Goal: Task Accomplishment & Management: Manage account settings

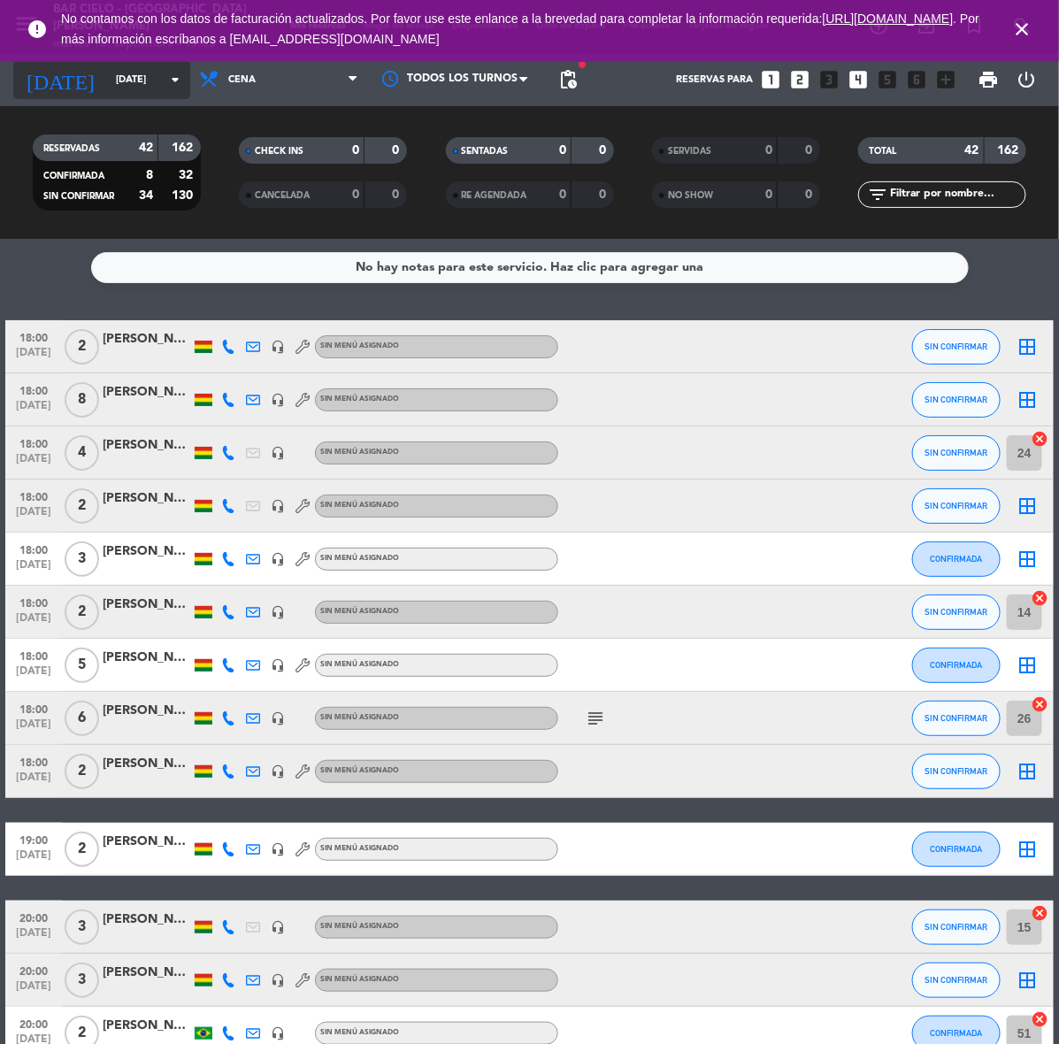
click at [133, 82] on input "[DATE]" at bounding box center [173, 79] width 133 height 29
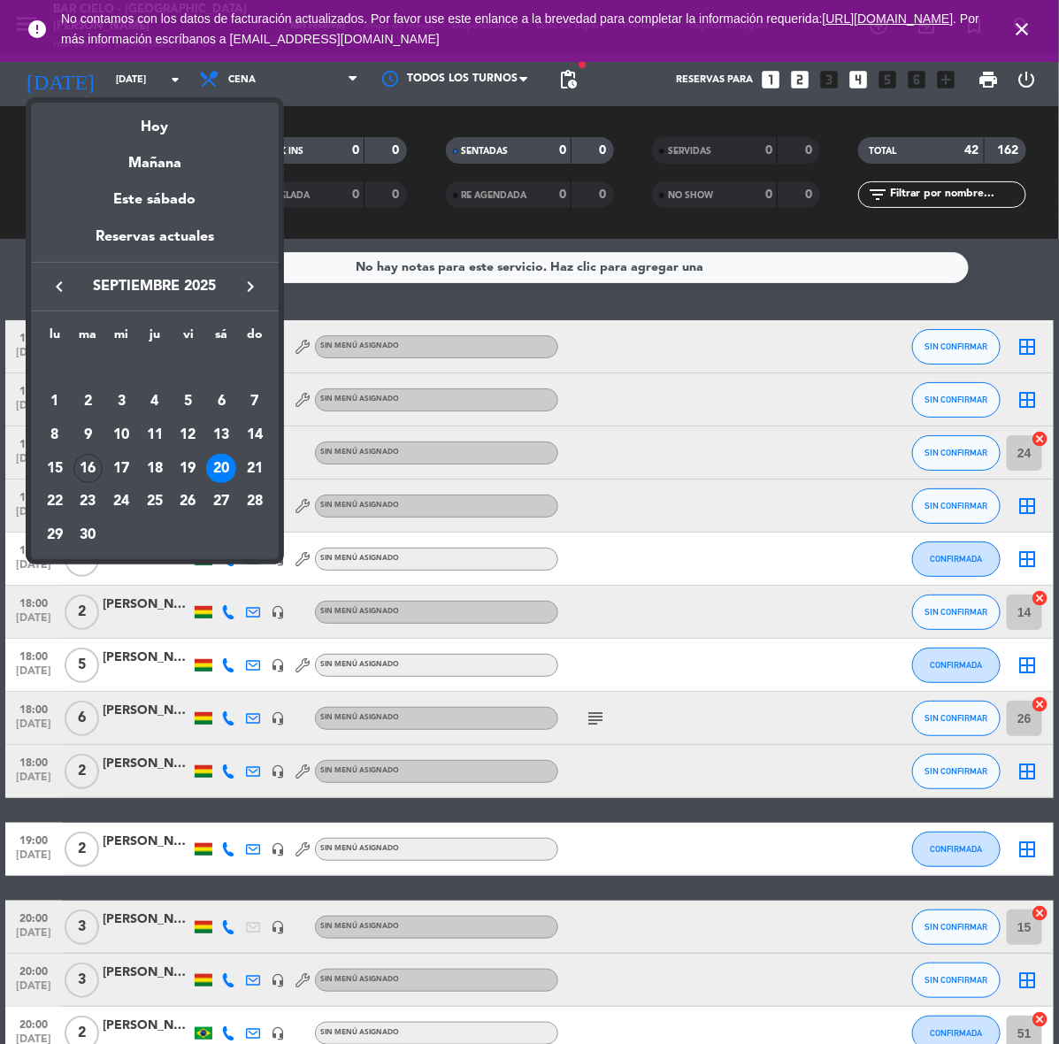
click at [249, 296] on icon "keyboard_arrow_right" at bounding box center [250, 286] width 21 height 21
click at [183, 430] on div "10" at bounding box center [188, 435] width 30 height 30
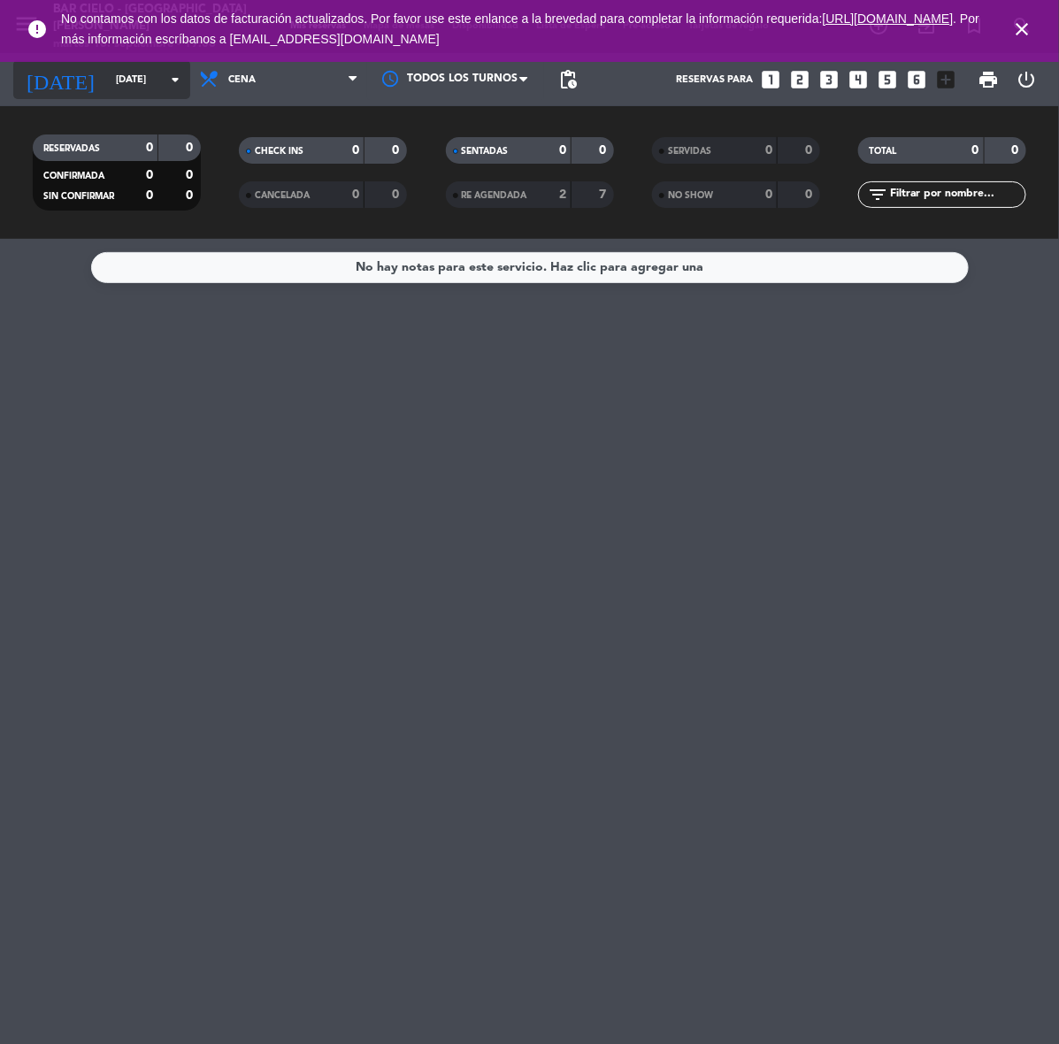
click at [115, 90] on input "[DATE]" at bounding box center [173, 79] width 133 height 29
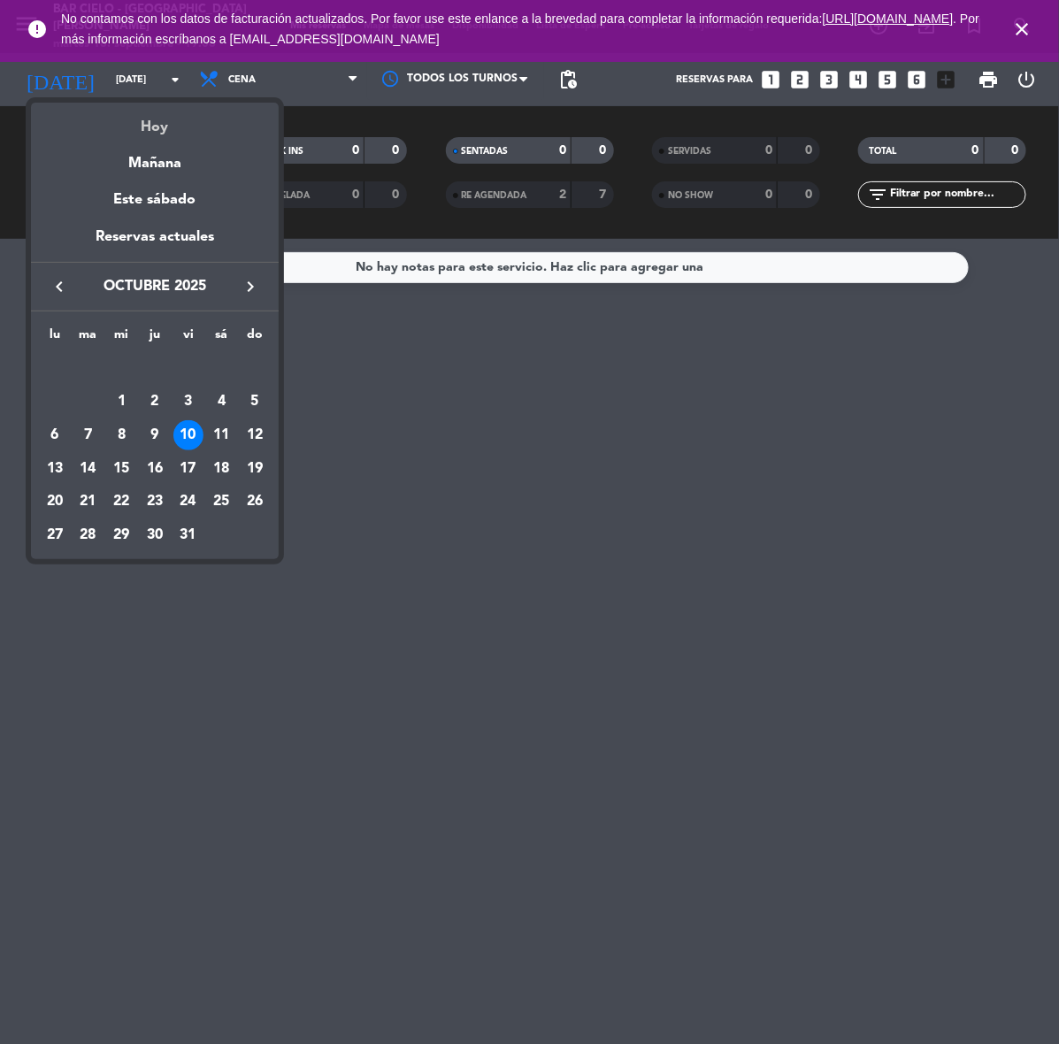
click at [162, 122] on div "Hoy" at bounding box center [155, 121] width 248 height 36
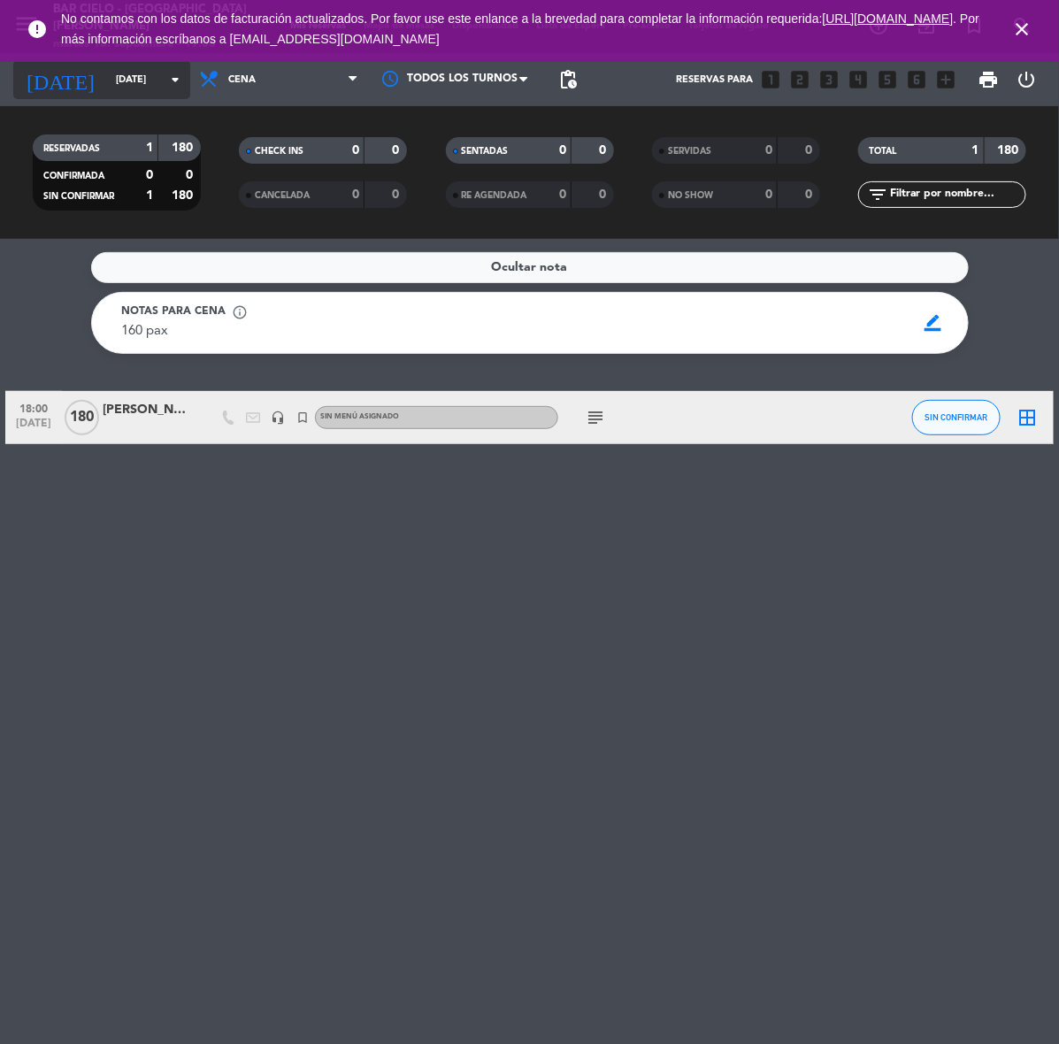
click at [109, 68] on input "[DATE]" at bounding box center [173, 79] width 133 height 29
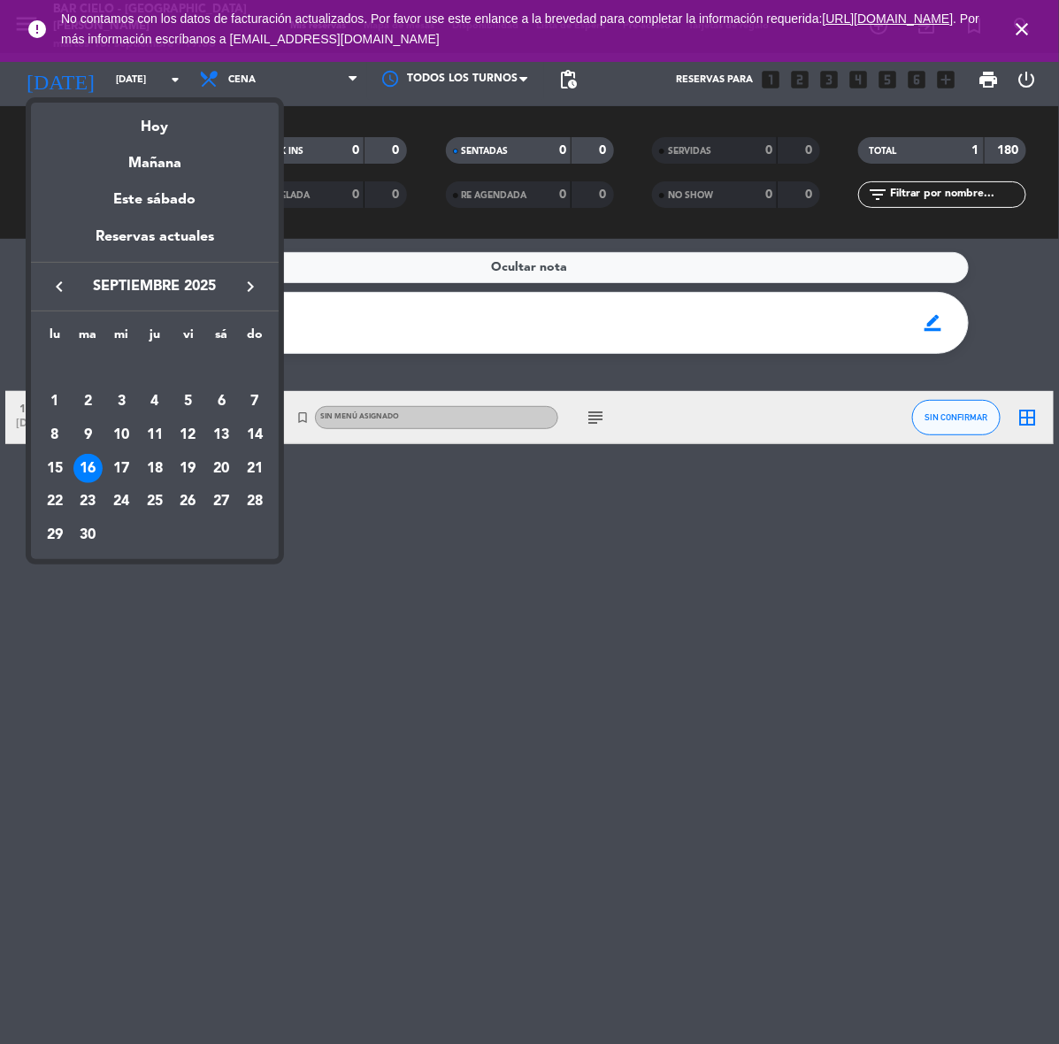
click at [159, 465] on div "18" at bounding box center [155, 469] width 30 height 30
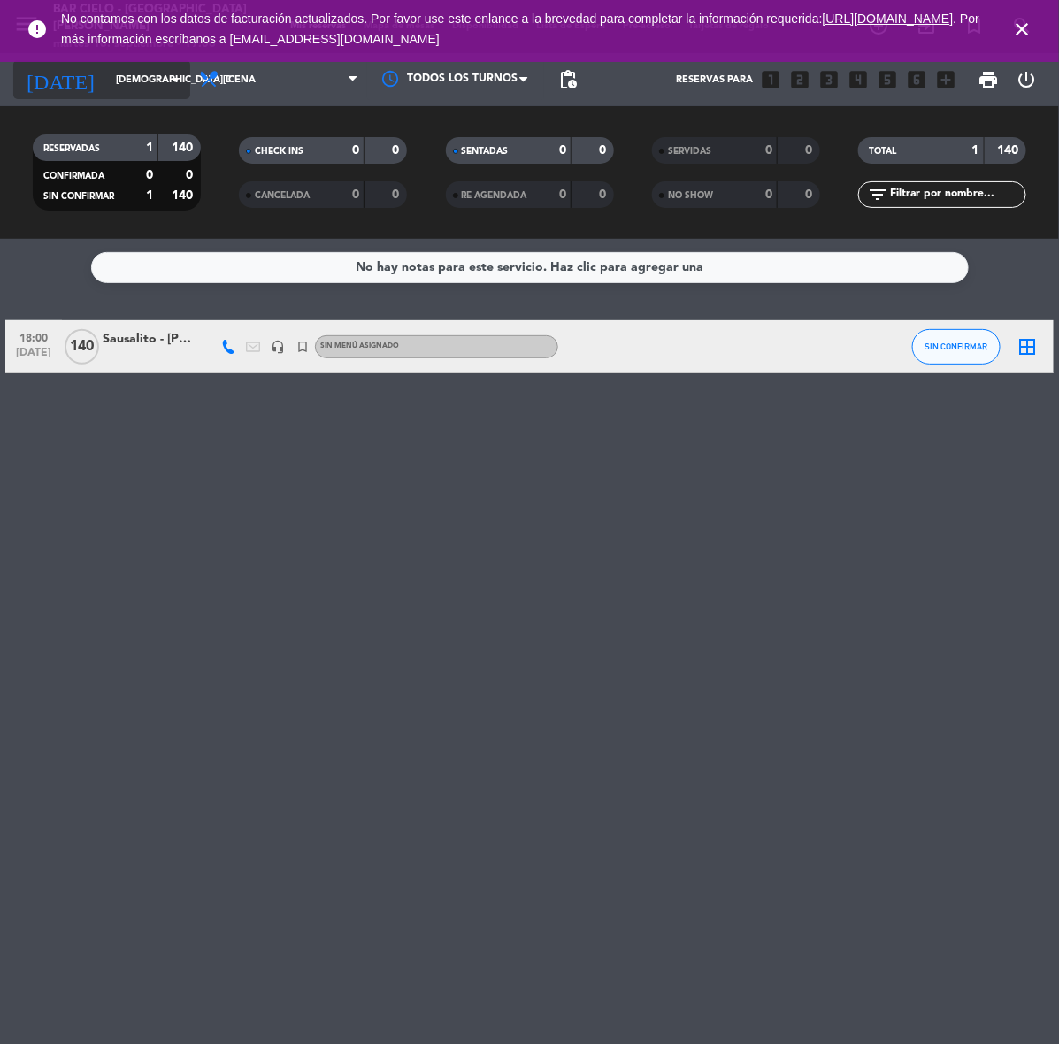
click at [135, 88] on input "[DEMOGRAPHIC_DATA][DATE]" at bounding box center [173, 79] width 133 height 29
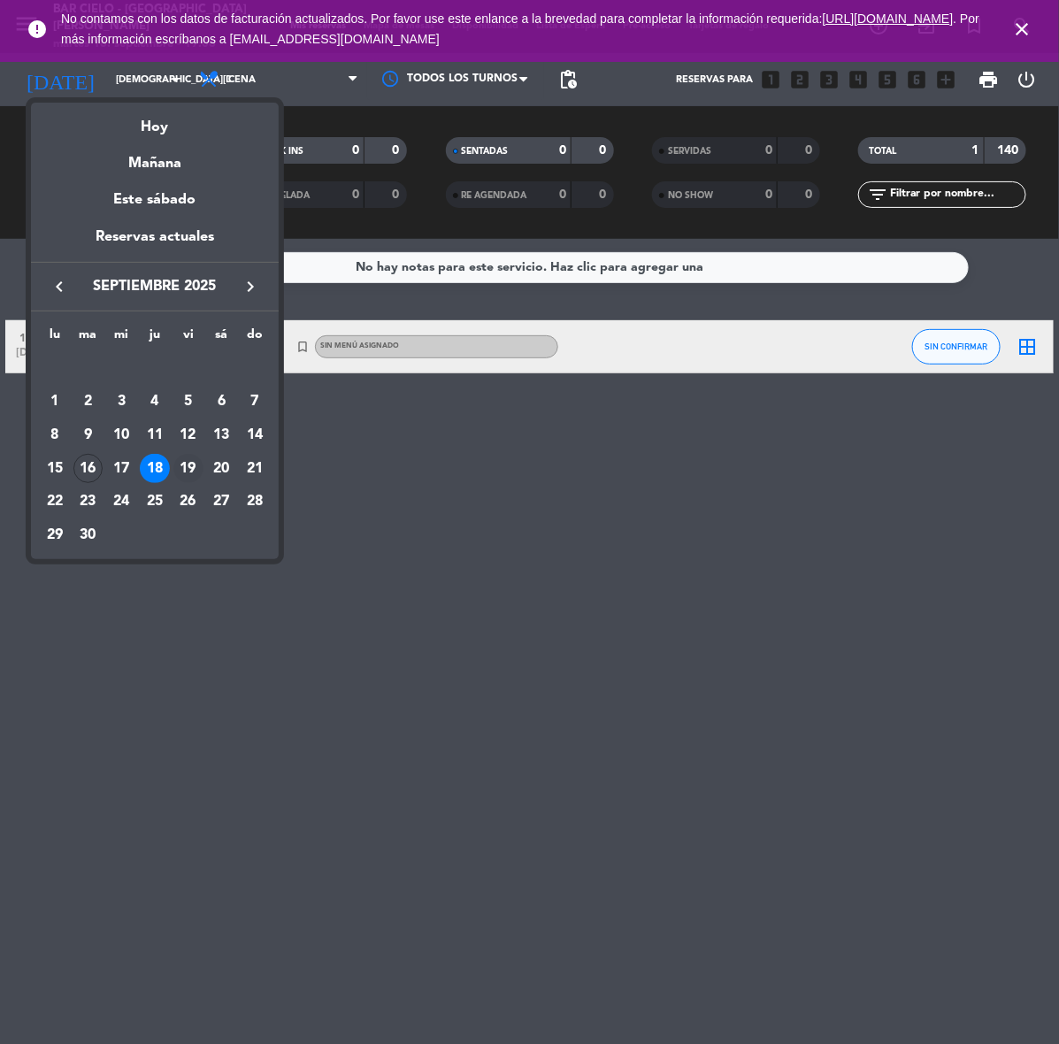
click at [191, 466] on div "19" at bounding box center [188, 469] width 30 height 30
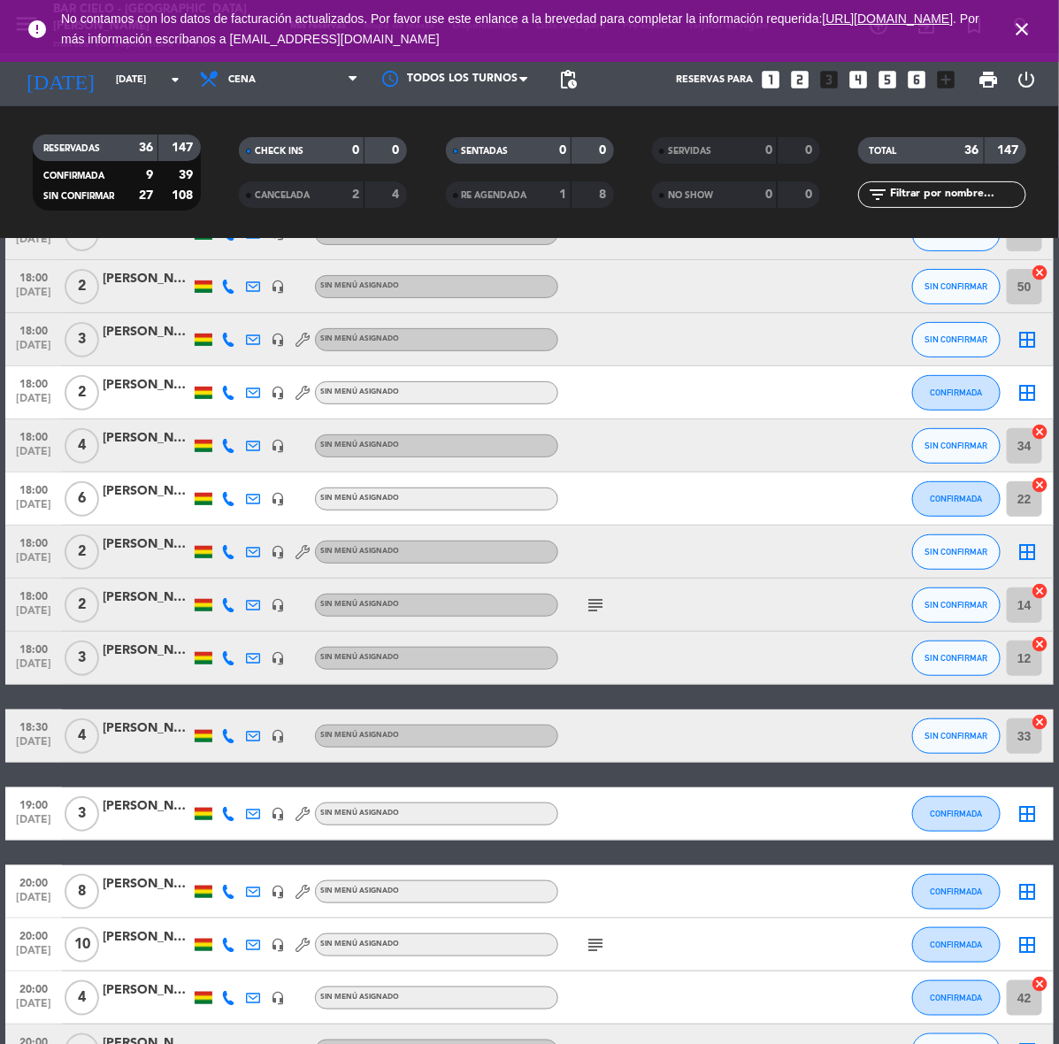
scroll to position [442, 0]
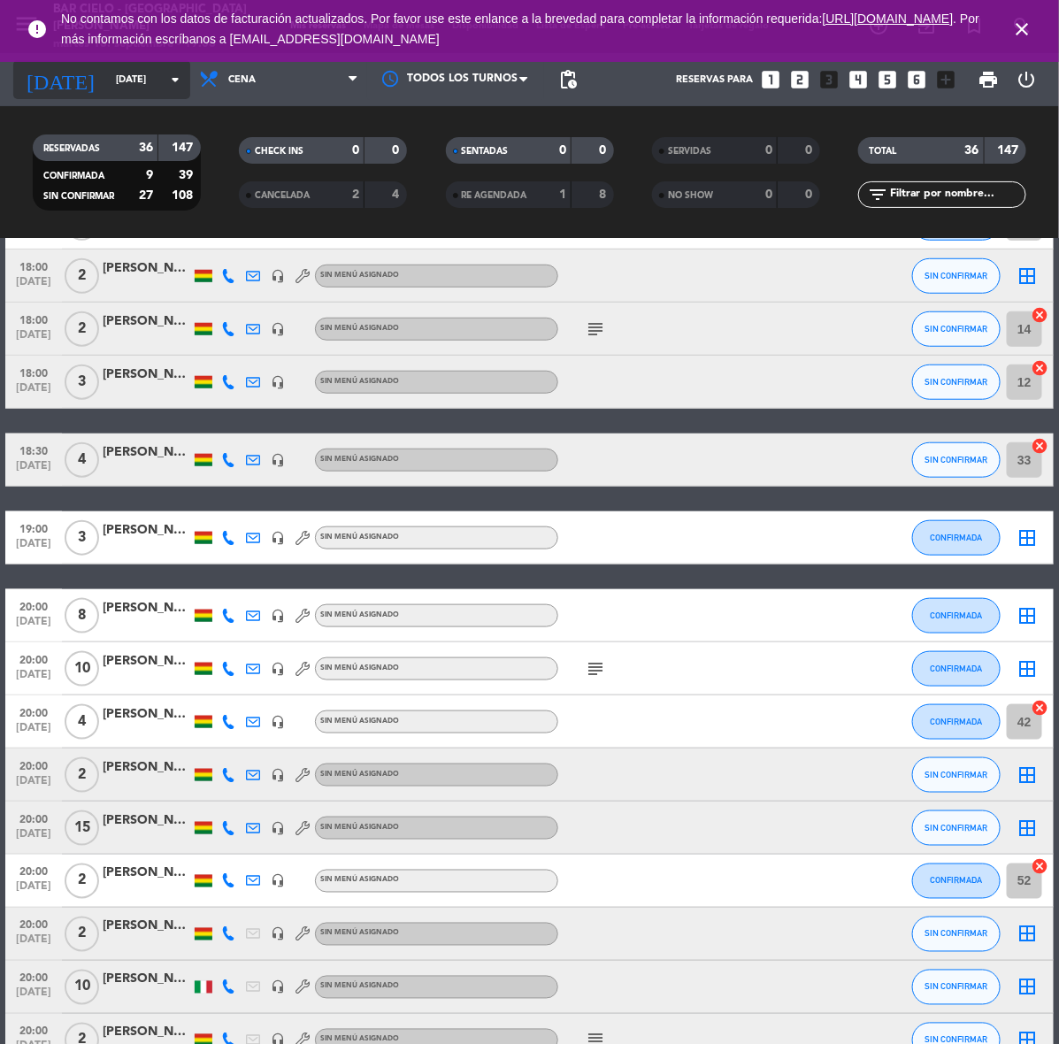
click at [120, 85] on input "[DATE]" at bounding box center [173, 79] width 133 height 29
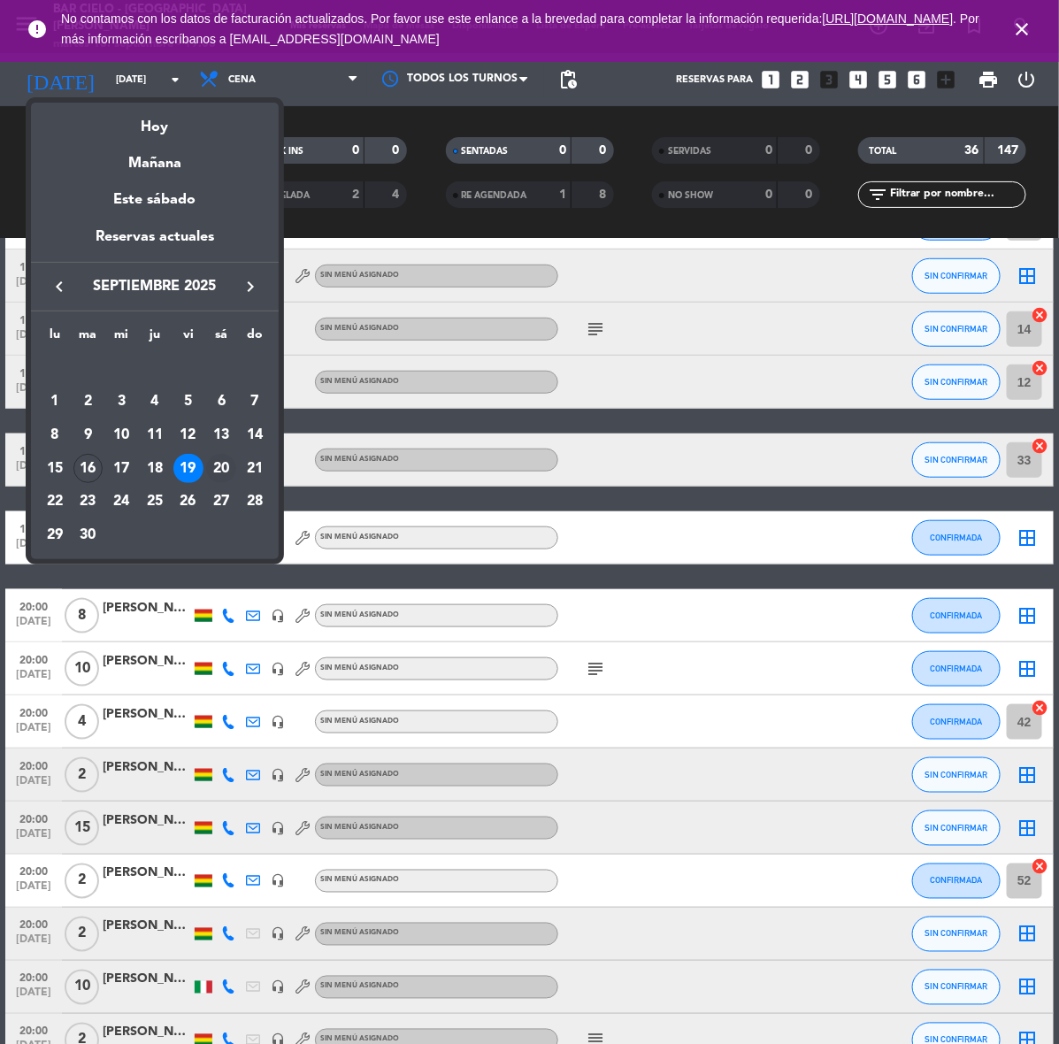
click at [228, 465] on div "20" at bounding box center [221, 469] width 30 height 30
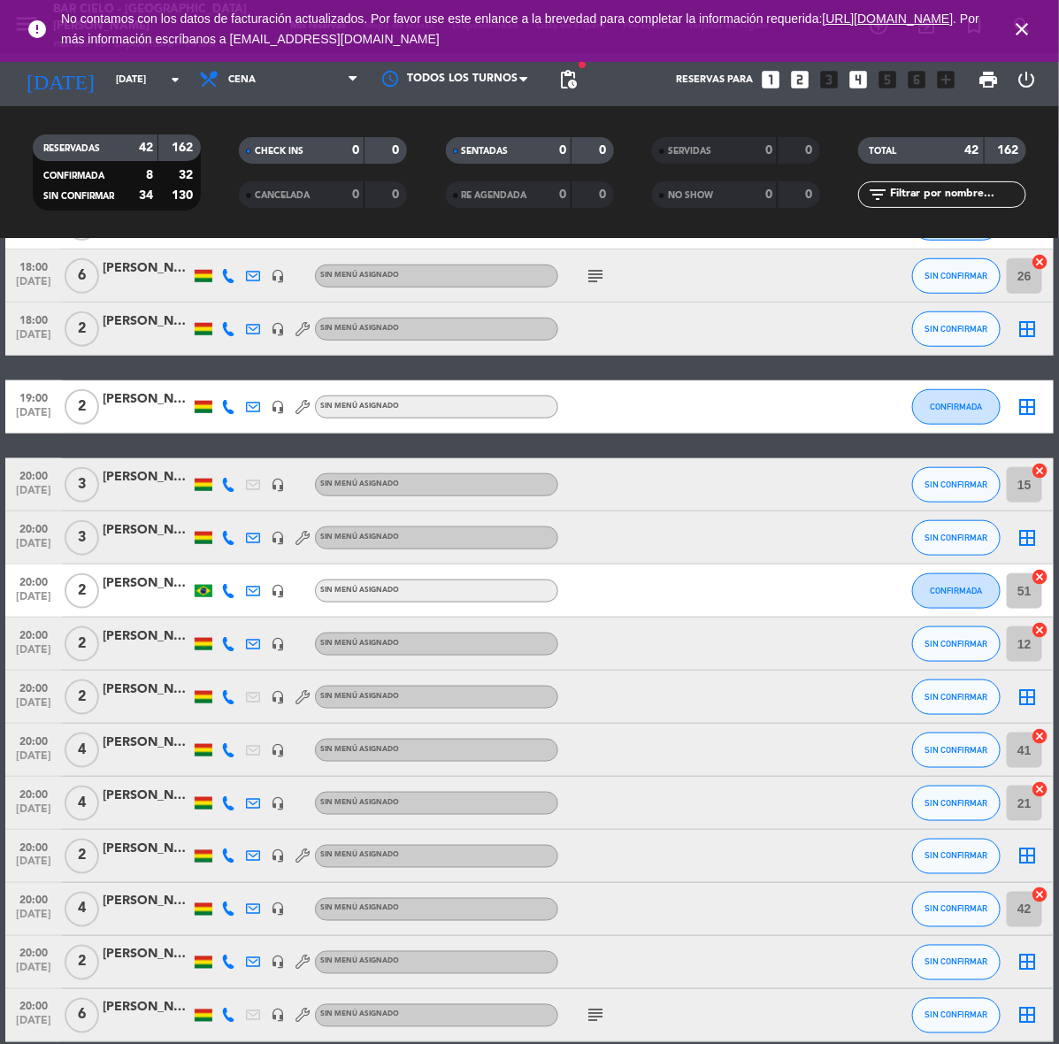
scroll to position [0, 0]
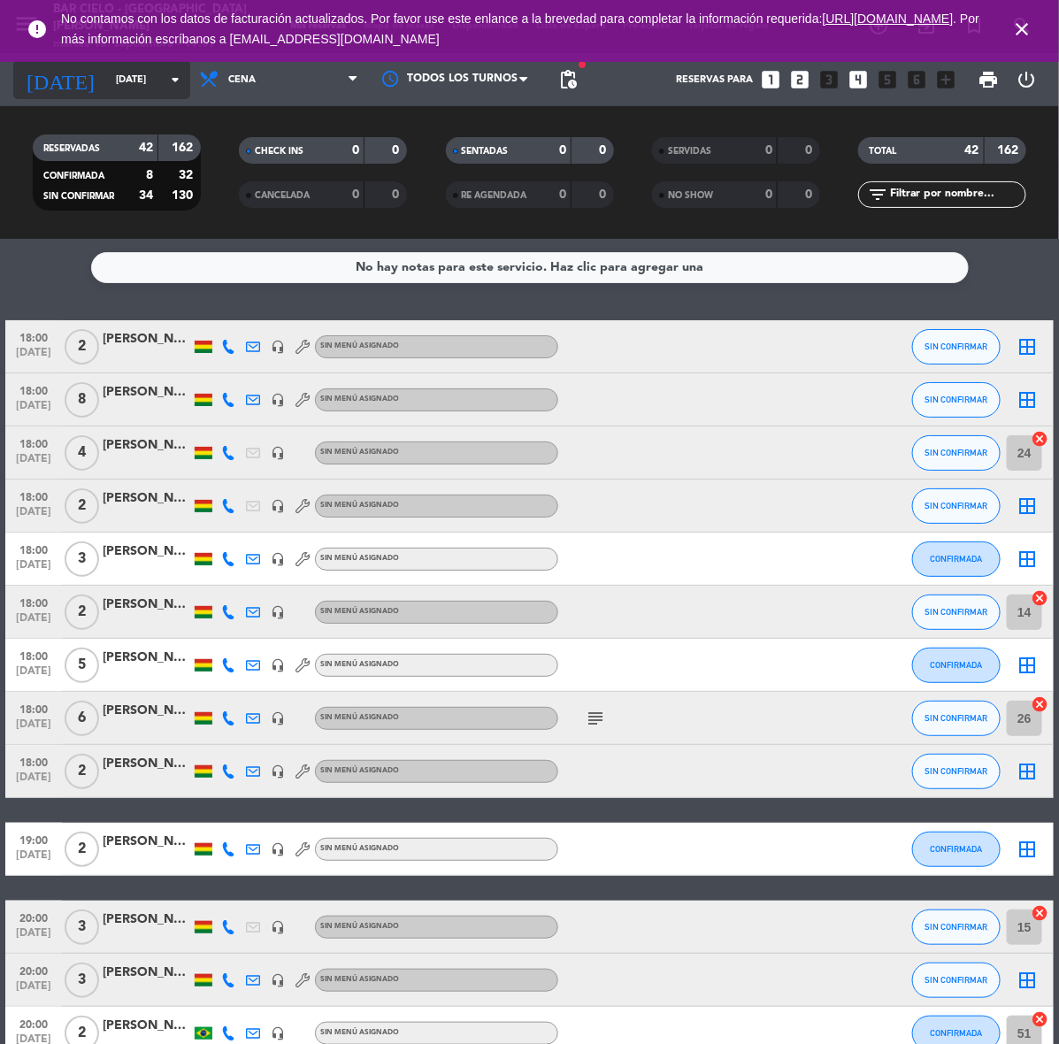
click at [128, 80] on input "[DATE]" at bounding box center [173, 79] width 133 height 29
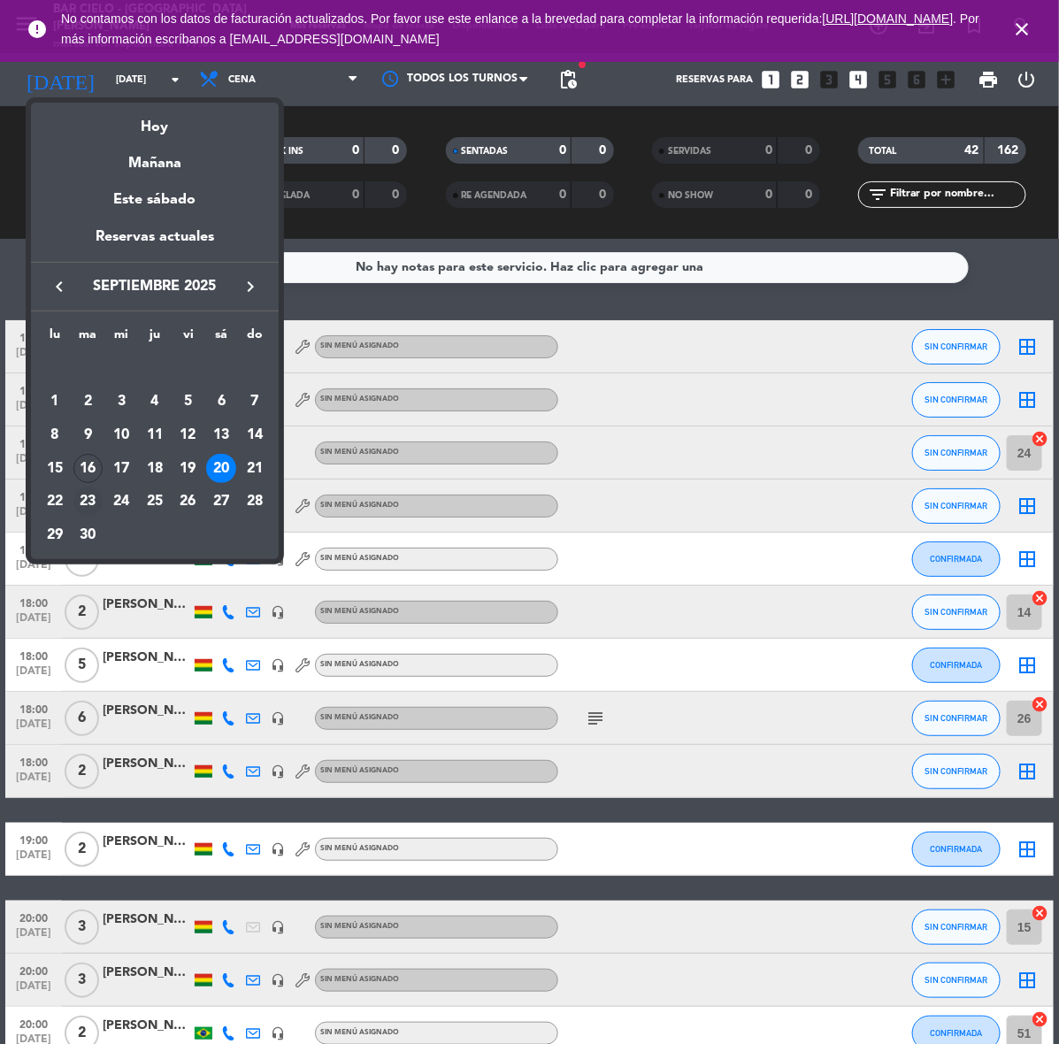
click at [89, 497] on div "23" at bounding box center [88, 502] width 30 height 30
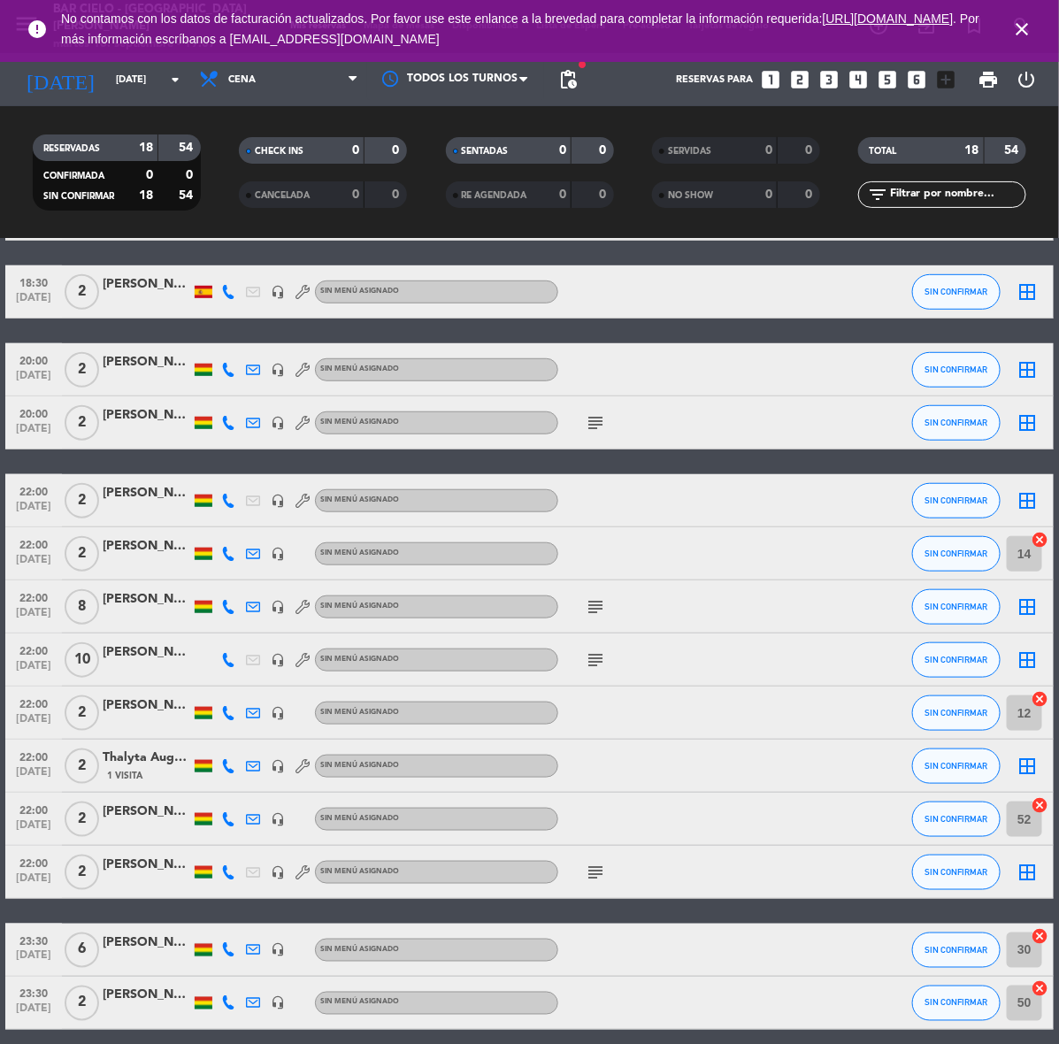
scroll to position [418, 0]
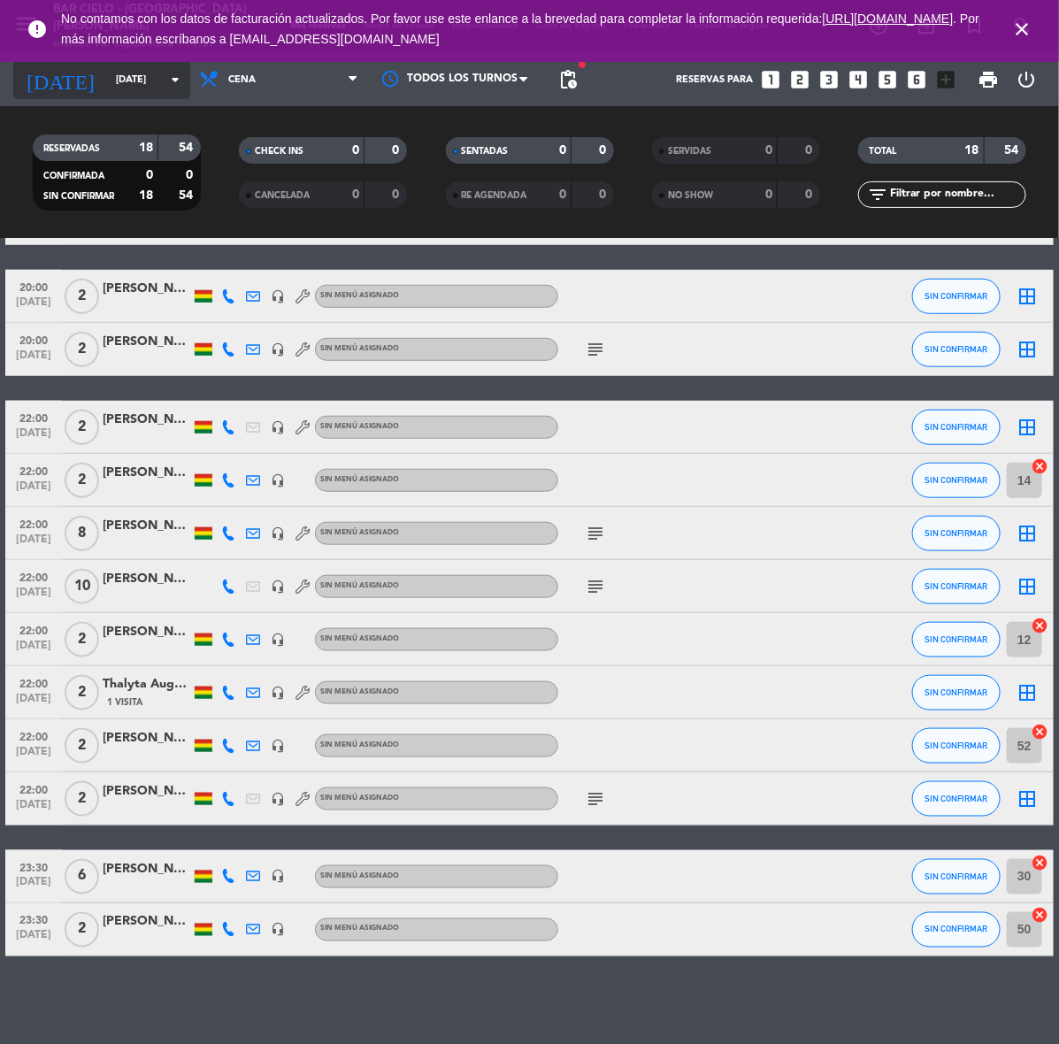
click at [155, 78] on input "[DATE]" at bounding box center [173, 79] width 133 height 29
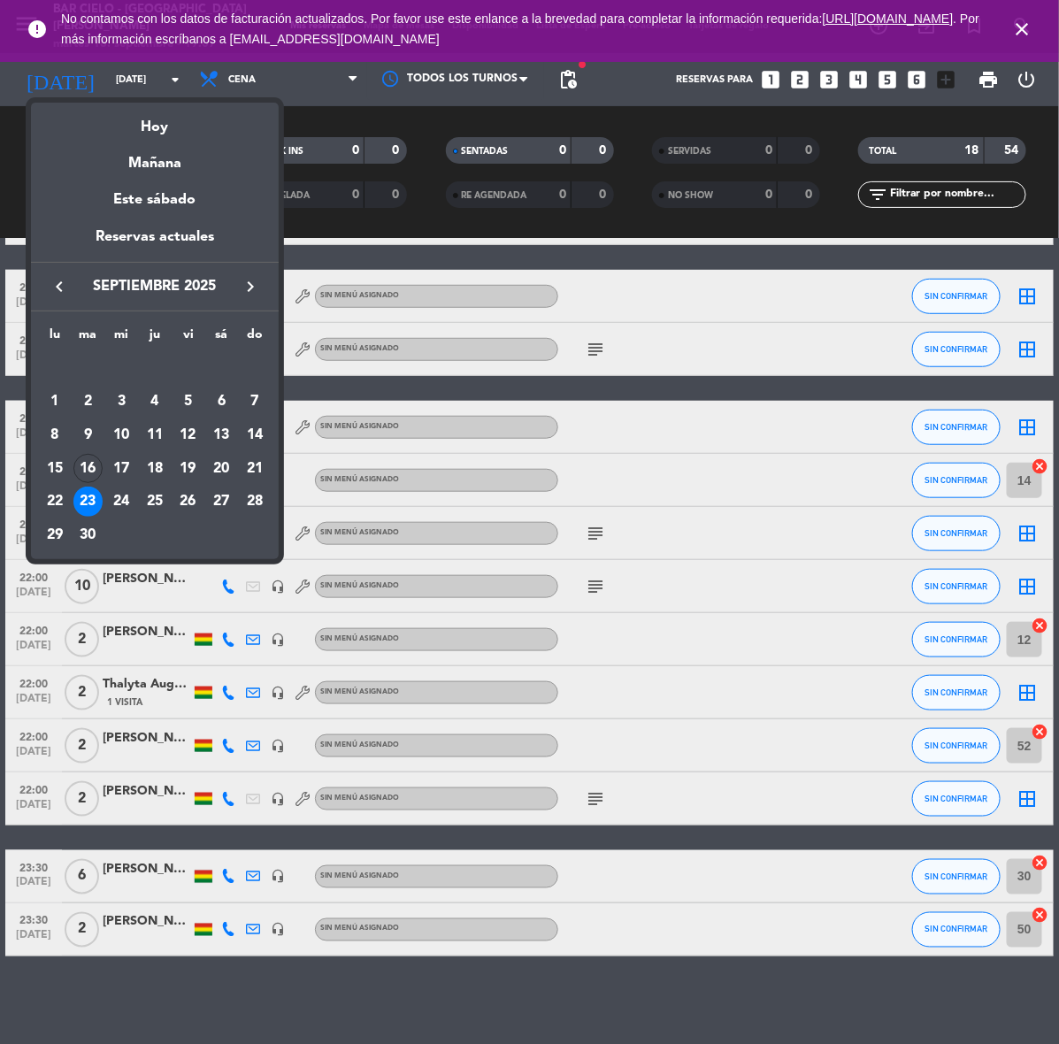
drag, startPoint x: 149, startPoint y: 497, endPoint x: 142, endPoint y: 479, distance: 19.6
click at [142, 491] on div "25" at bounding box center [155, 502] width 30 height 30
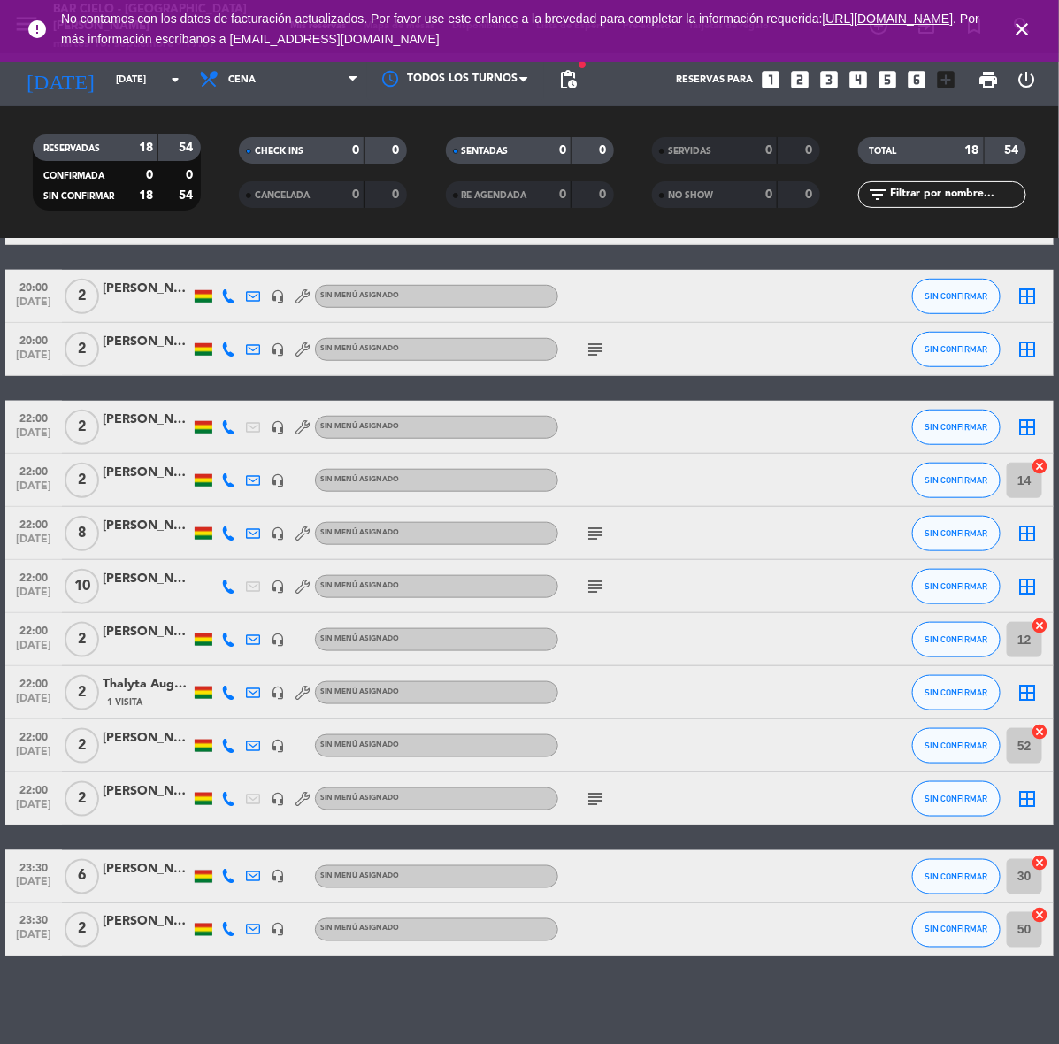
type input "[DEMOGRAPHIC_DATA][DATE]"
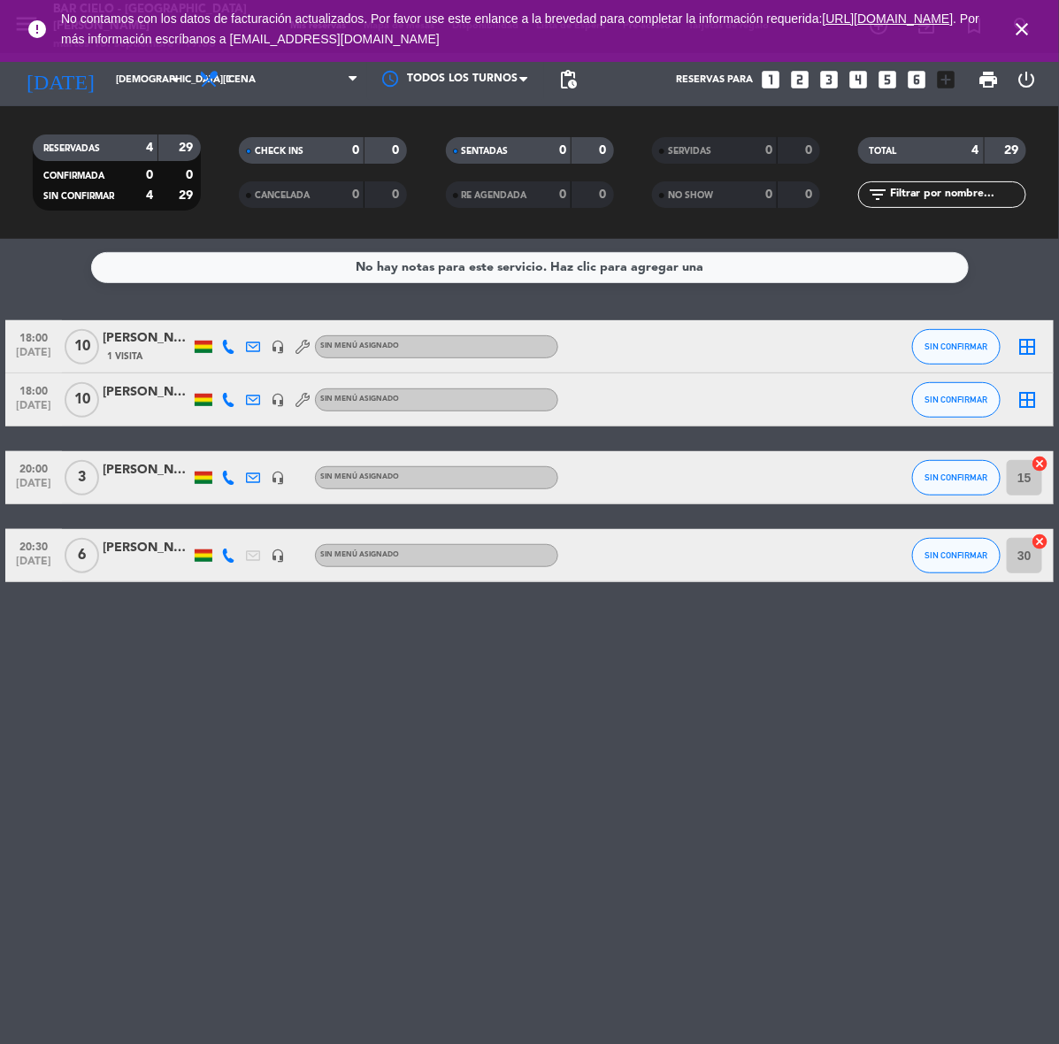
click at [147, 332] on div "[PERSON_NAME]" at bounding box center [147, 338] width 88 height 20
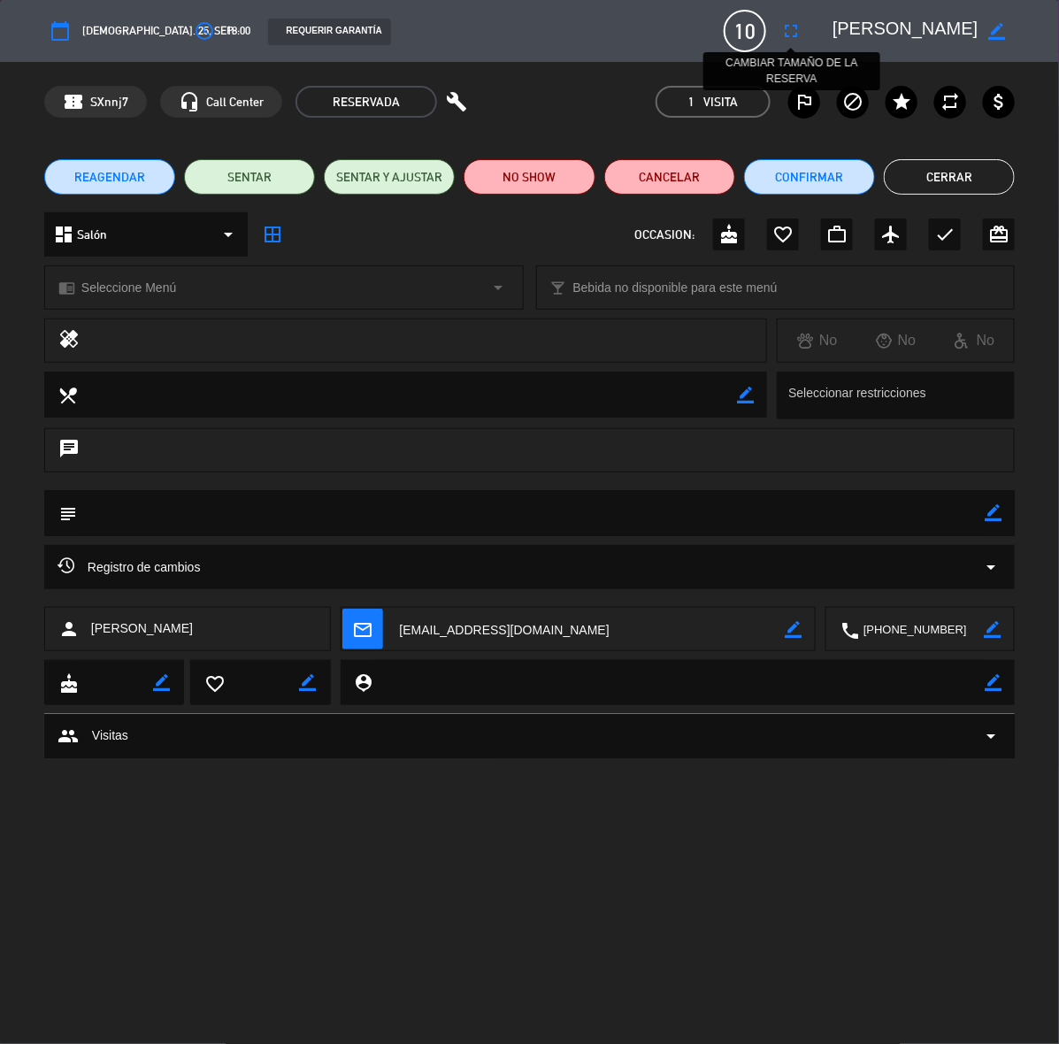
click at [788, 32] on icon "fullscreen" at bounding box center [790, 30] width 21 height 21
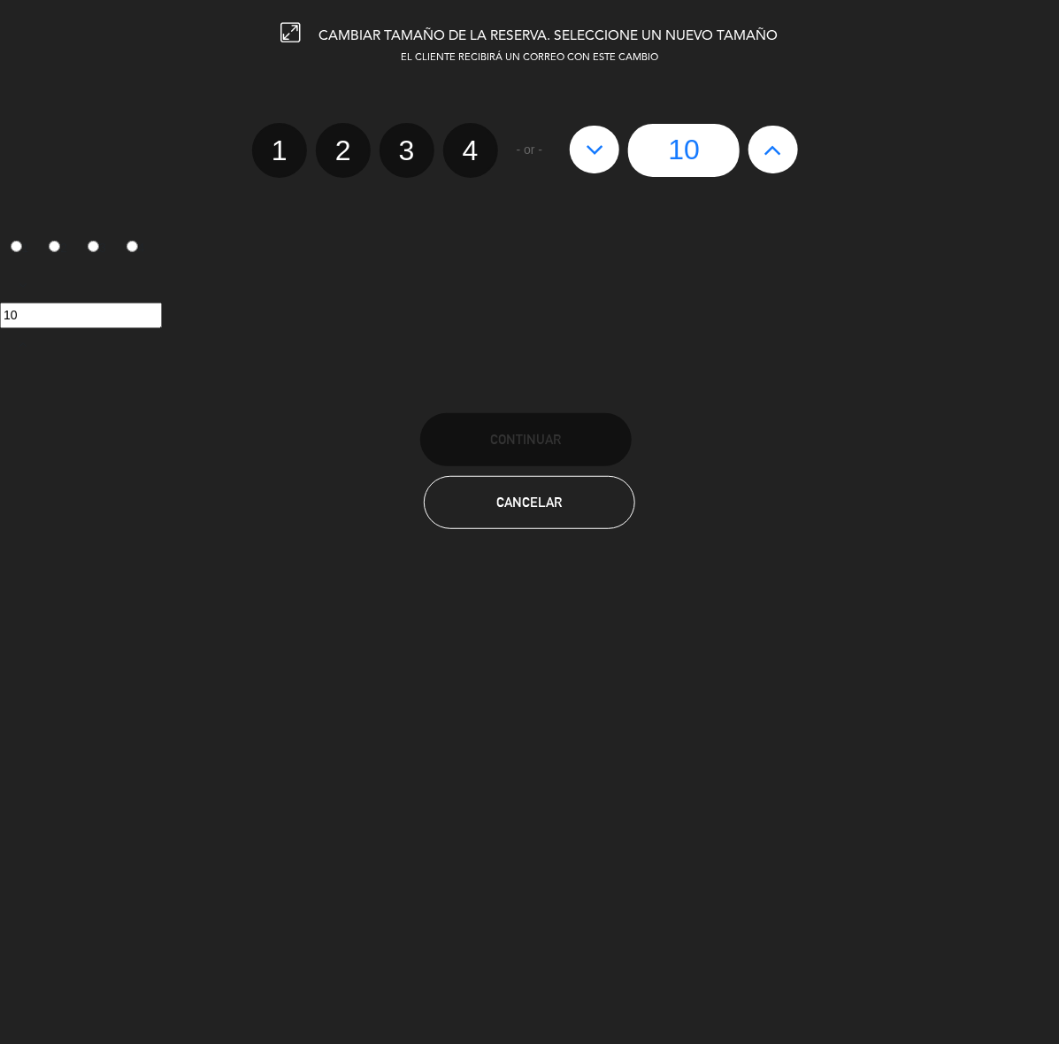
click at [768, 148] on icon at bounding box center [773, 149] width 19 height 28
type input "11"
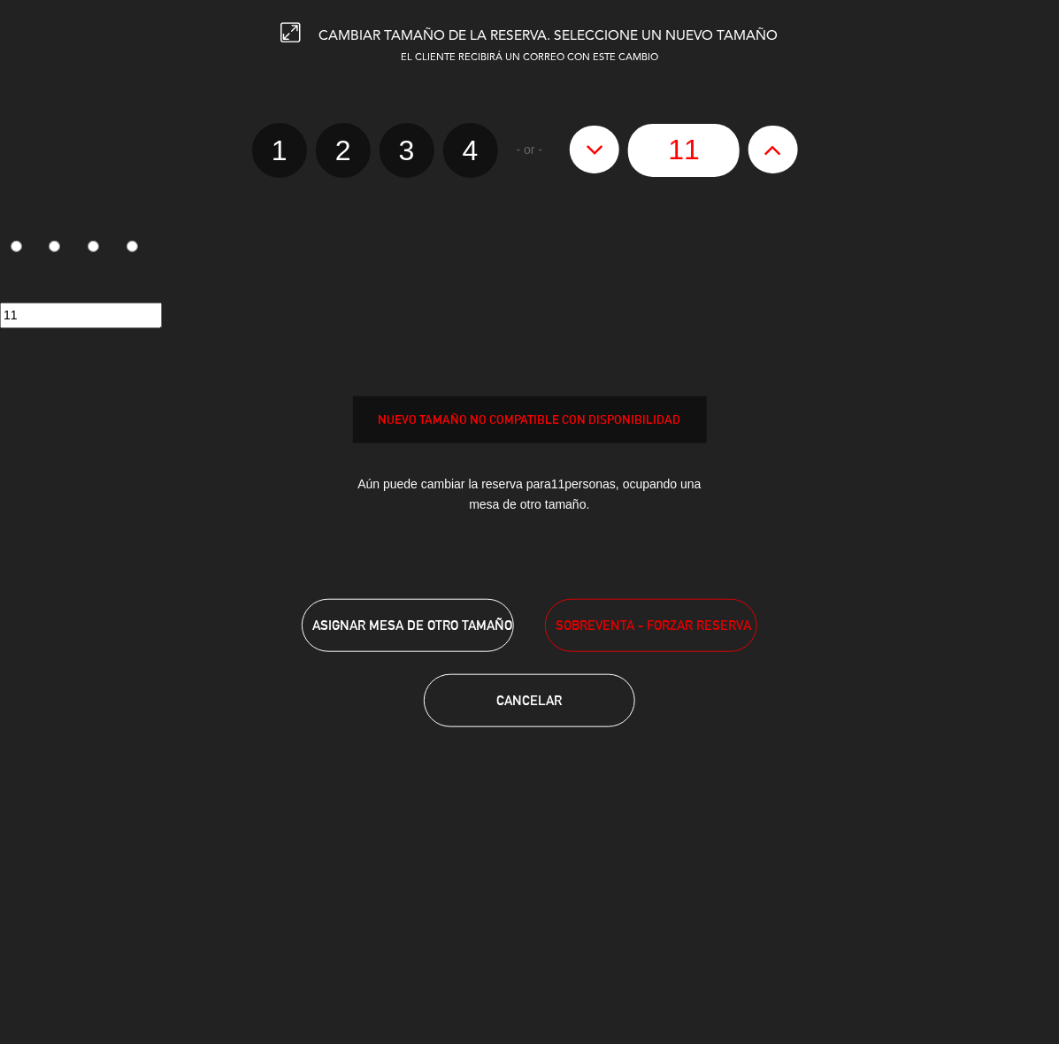
click at [768, 148] on icon at bounding box center [773, 149] width 19 height 28
type input "12"
click at [768, 148] on icon at bounding box center [773, 149] width 19 height 28
type input "13"
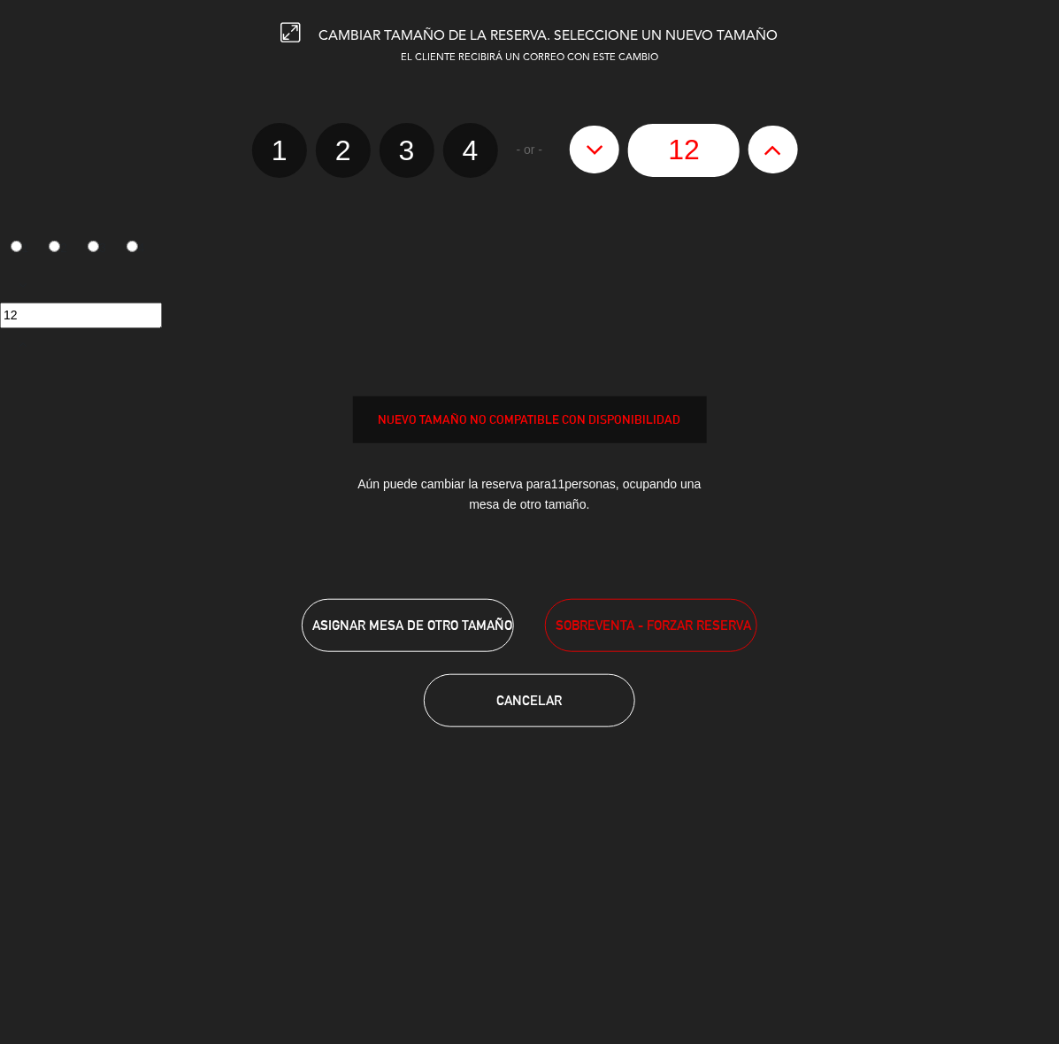
type input "13"
click at [768, 148] on icon at bounding box center [773, 149] width 19 height 28
type input "14"
click at [768, 148] on icon at bounding box center [773, 149] width 19 height 28
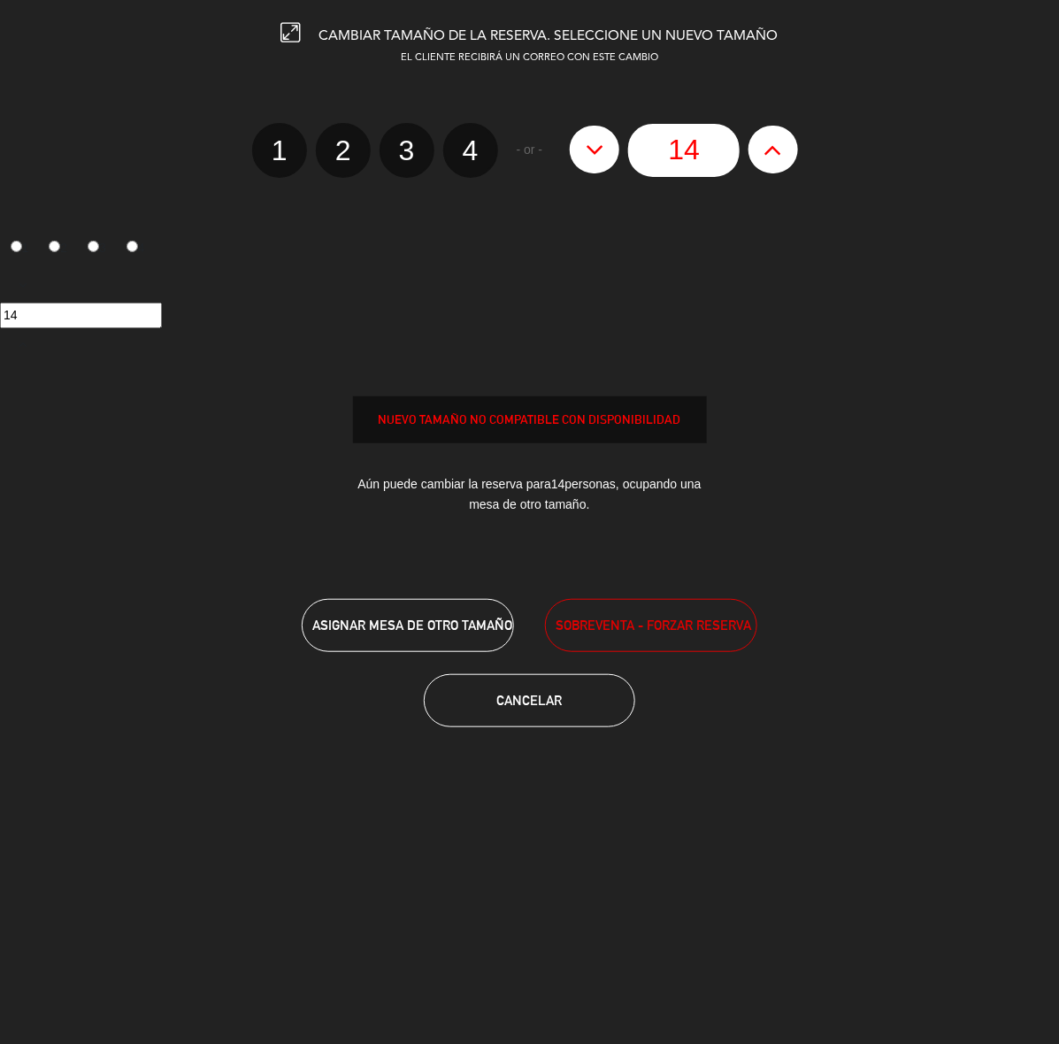
type input "15"
click at [603, 621] on span "SOBREVENTA - FORZAR RESERVA" at bounding box center [654, 625] width 196 height 20
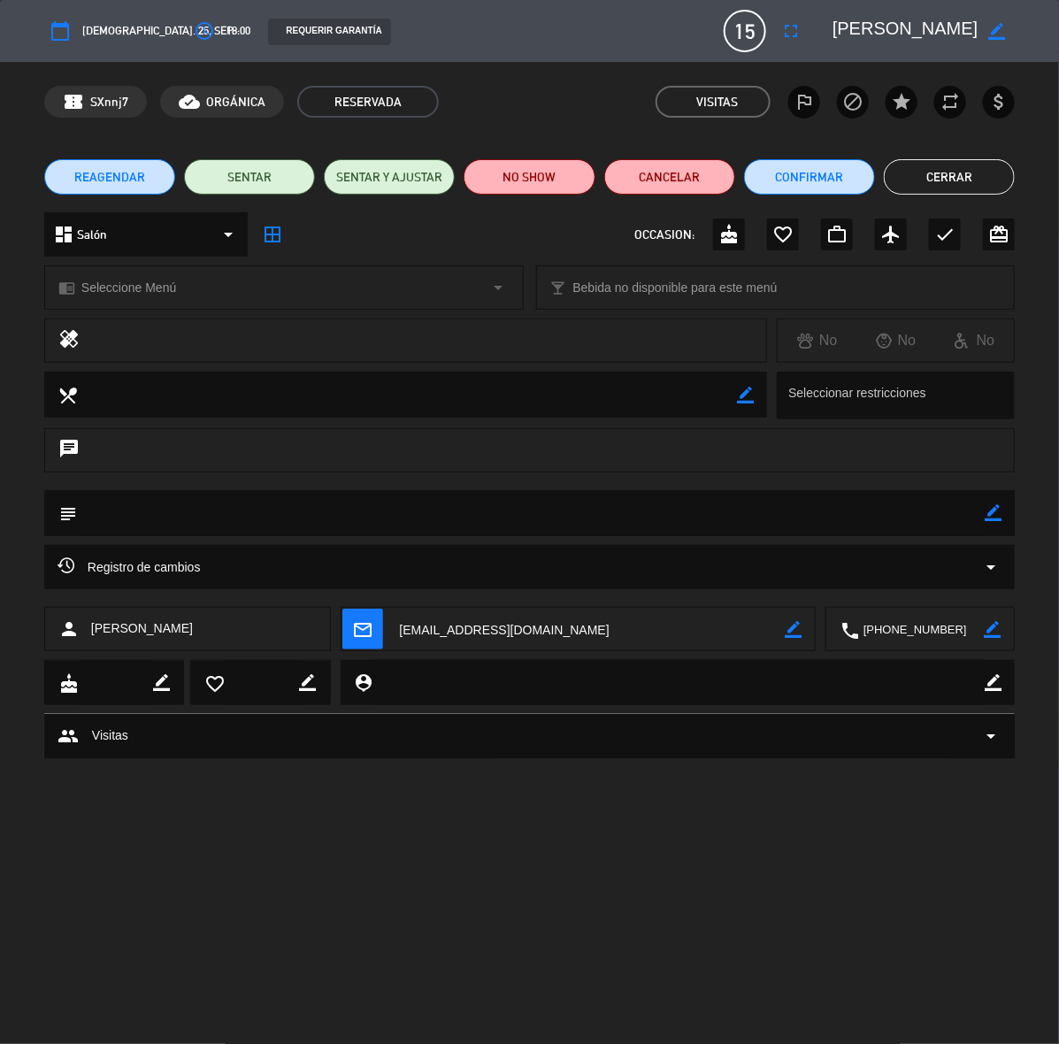
click at [943, 175] on button "Cerrar" at bounding box center [949, 176] width 131 height 35
